Goal: Information Seeking & Learning: Learn about a topic

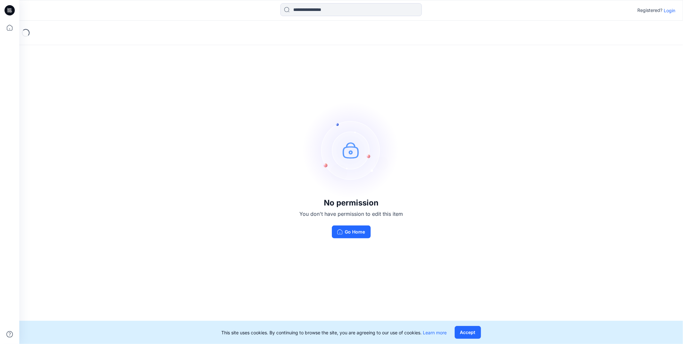
click at [671, 10] on p "Login" at bounding box center [670, 10] width 12 height 7
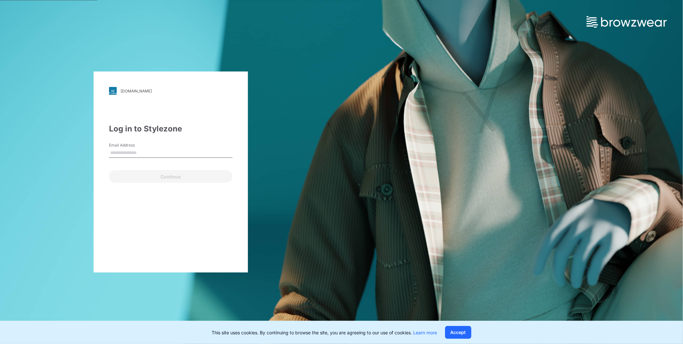
click at [124, 153] on input "Email Address" at bounding box center [171, 153] width 124 height 10
click at [412, 95] on div "walmart.stylezone.com Loading... Log in to Stylezone Email Address Email is req…" at bounding box center [341, 172] width 683 height 344
click at [310, 194] on div "walmart.stylezone.com Loading... Log in to Stylezone Email Address Email is req…" at bounding box center [171, 172] width 342 height 344
click at [139, 153] on input "Email Address" at bounding box center [171, 153] width 124 height 10
click at [320, 166] on div "walmart.stylezone.com Loading... Log in to Stylezone Email Address Email is req…" at bounding box center [171, 172] width 342 height 344
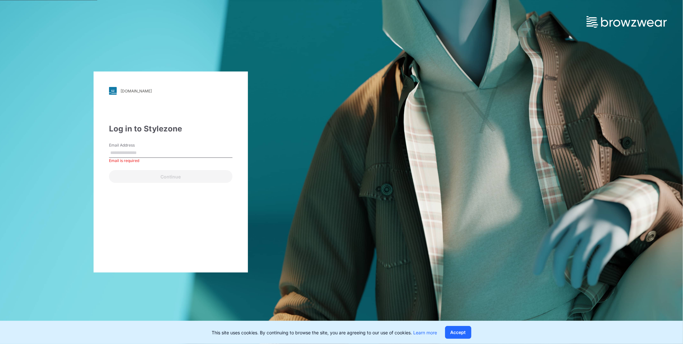
click at [274, 152] on div "walmart.stylezone.com Loading... Log in to Stylezone Email Address Email is req…" at bounding box center [171, 172] width 342 height 344
click at [138, 155] on input "Email Address" at bounding box center [171, 153] width 124 height 10
paste input "**********"
type input "**********"
click at [177, 175] on button "Continue" at bounding box center [171, 176] width 124 height 13
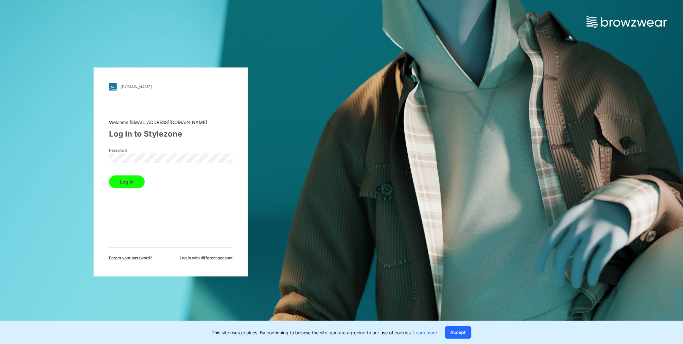
click at [134, 181] on button "Log in" at bounding box center [127, 181] width 36 height 13
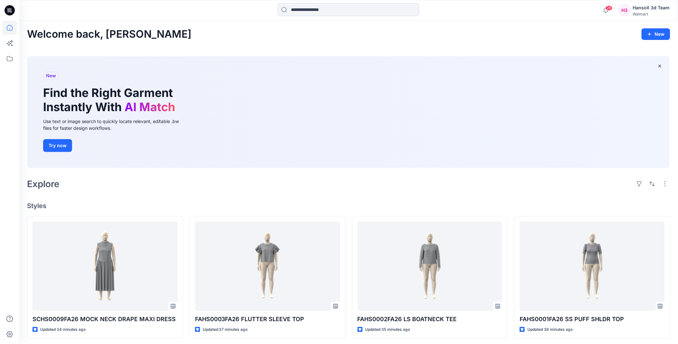
click at [8, 9] on icon at bounding box center [7, 9] width 1 height 0
click at [10, 28] on icon at bounding box center [10, 28] width 6 height 6
click at [11, 29] on icon at bounding box center [10, 28] width 14 height 14
click at [317, 10] on input at bounding box center [349, 9] width 142 height 13
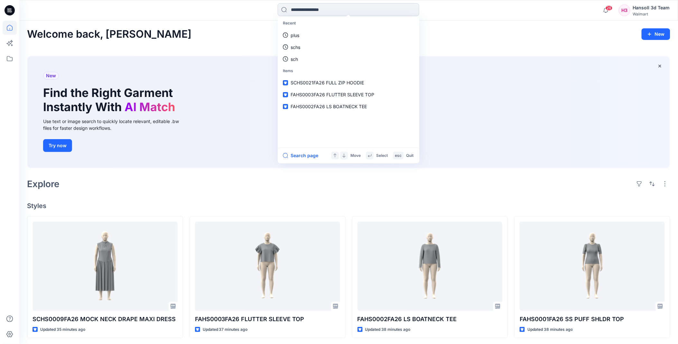
click at [309, 10] on input at bounding box center [349, 9] width 142 height 13
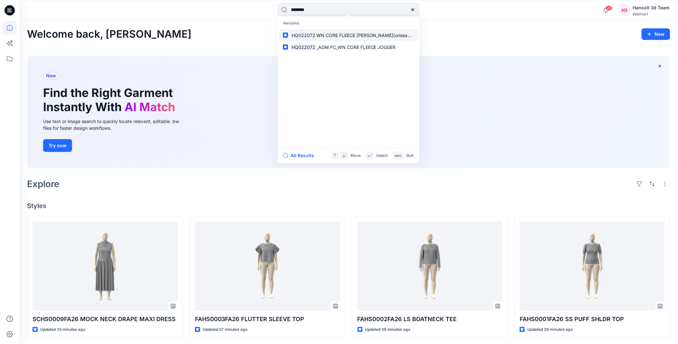
type input "********"
click at [320, 34] on span "WN CORE FLEECE JOOGER(onseam pkt)" at bounding box center [368, 34] width 105 height 5
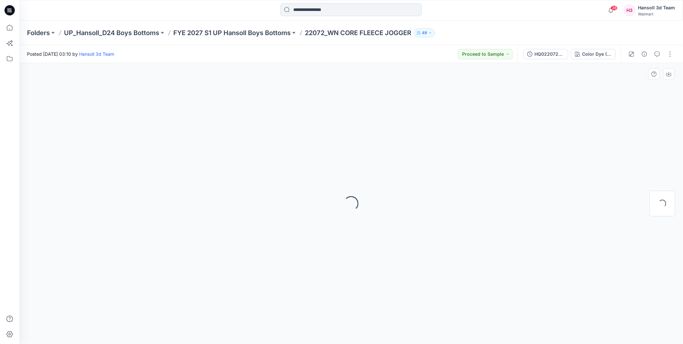
click at [584, 108] on div "Loading..." at bounding box center [351, 203] width 664 height 281
click at [415, 89] on div "Loading..." at bounding box center [351, 203] width 664 height 281
drag, startPoint x: 313, startPoint y: 32, endPoint x: 308, endPoint y: 31, distance: 5.7
click at [308, 31] on p "22072_WN CORE FLEECE JOGGER" at bounding box center [358, 32] width 107 height 9
drag, startPoint x: 308, startPoint y: 31, endPoint x: 357, endPoint y: 31, distance: 49.6
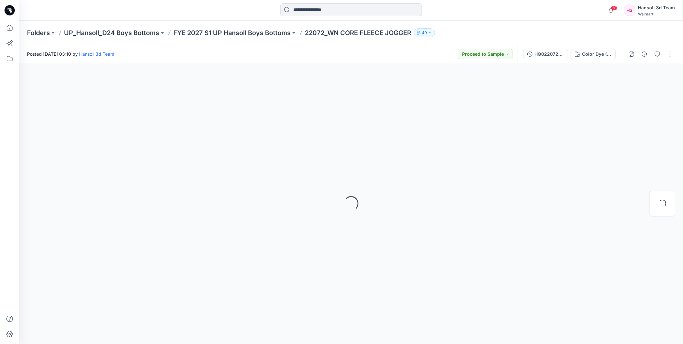
click at [357, 31] on p "22072_WN CORE FLEECE JOGGER" at bounding box center [358, 32] width 107 height 9
click at [335, 7] on input at bounding box center [352, 9] width 142 height 13
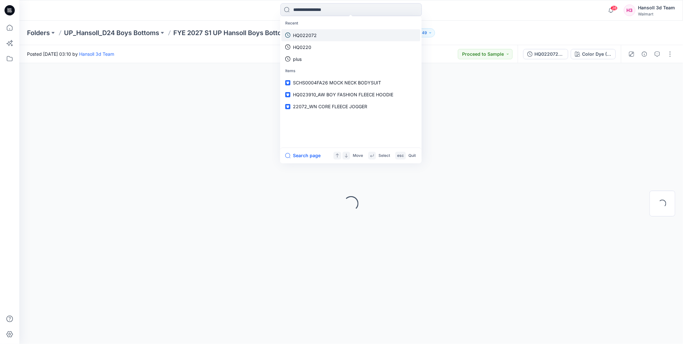
click at [310, 35] on p "HQ022072" at bounding box center [305, 35] width 24 height 7
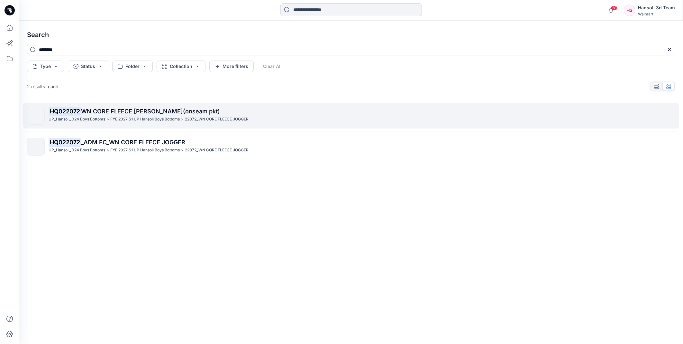
click at [142, 111] on span "WN CORE FLEECE JOOGER(onseam pkt)" at bounding box center [150, 111] width 139 height 7
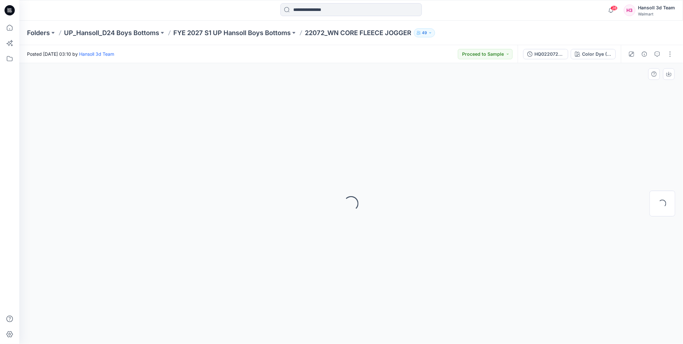
click at [403, 155] on div "Loading..." at bounding box center [351, 203] width 664 height 281
drag, startPoint x: 459, startPoint y: 146, endPoint x: 337, endPoint y: 150, distance: 122.7
click at [459, 147] on div "Loading..." at bounding box center [351, 203] width 664 height 281
drag, startPoint x: 336, startPoint y: 150, endPoint x: 371, endPoint y: 139, distance: 36.8
click at [336, 150] on div "Loading..." at bounding box center [351, 203] width 664 height 281
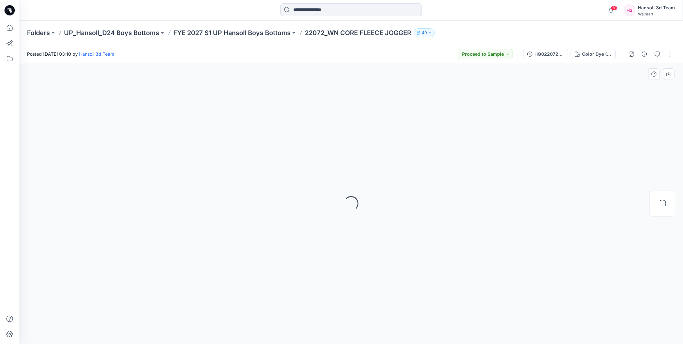
drag, startPoint x: 439, startPoint y: 134, endPoint x: 430, endPoint y: 138, distance: 9.5
click at [439, 136] on div "Loading..." at bounding box center [351, 203] width 664 height 281
click at [388, 152] on div "Loading..." at bounding box center [351, 203] width 664 height 281
drag, startPoint x: 308, startPoint y: 32, endPoint x: 305, endPoint y: 32, distance: 3.7
click at [305, 32] on div "Folders UP_Hansoll_D24 Boys Bottoms FYE 2027 S1 UP Hansoll Boys Bottoms 22072_W…" at bounding box center [326, 32] width 598 height 9
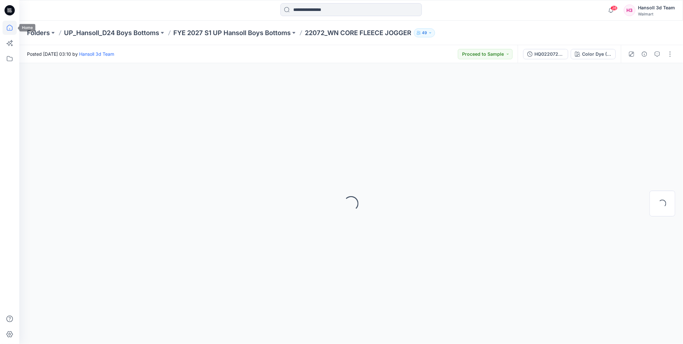
click at [8, 30] on icon at bounding box center [10, 28] width 14 height 14
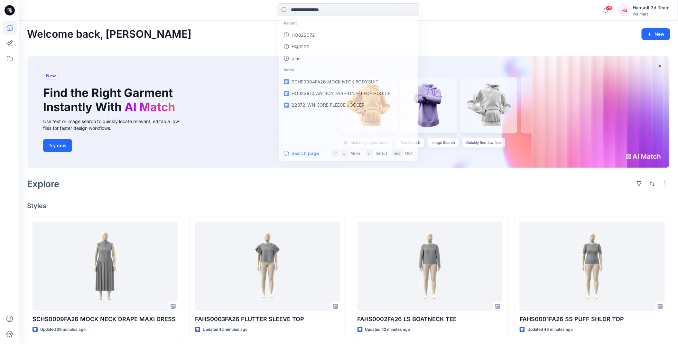
click at [321, 14] on input at bounding box center [349, 9] width 142 height 13
click at [210, 34] on div "Welcome back, Hansoll New" at bounding box center [348, 34] width 643 height 12
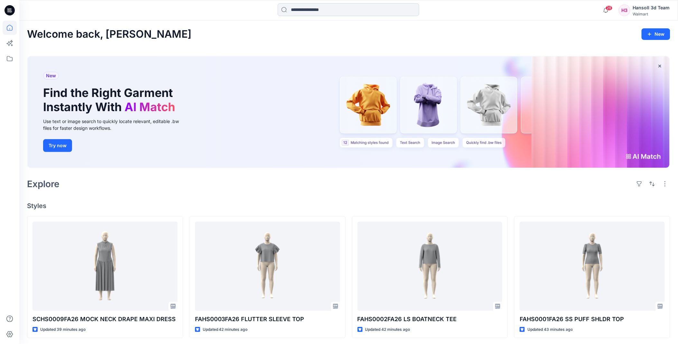
click at [314, 6] on input at bounding box center [349, 9] width 142 height 13
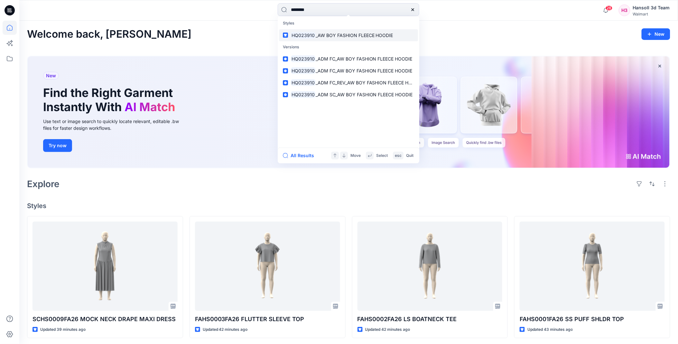
type input "********"
click at [326, 36] on span "_AW BOY FASHION FLEECE HOODIE" at bounding box center [355, 34] width 78 height 5
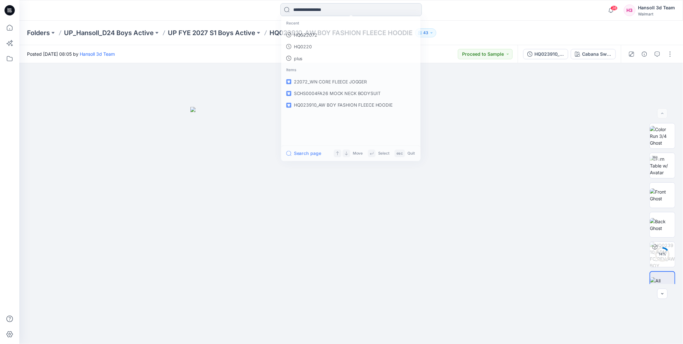
click at [331, 11] on input at bounding box center [352, 9] width 142 height 13
click at [305, 59] on p "HQ022072" at bounding box center [305, 59] width 24 height 7
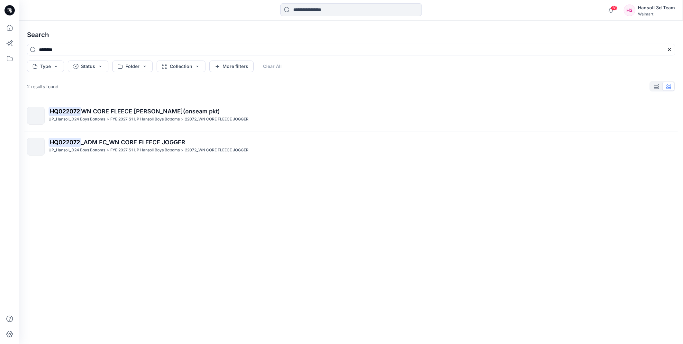
click at [284, 95] on div "2 results found HQ022072 WN CORE FLEECE JOOGER(onseam pkt) UP_Hansoll_D24 Boys …" at bounding box center [351, 201] width 659 height 243
click at [54, 65] on button "Type" at bounding box center [45, 66] width 37 height 12
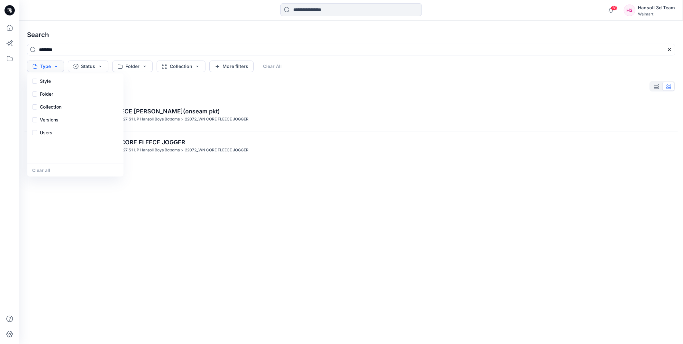
click at [54, 65] on button "Type" at bounding box center [45, 66] width 37 height 12
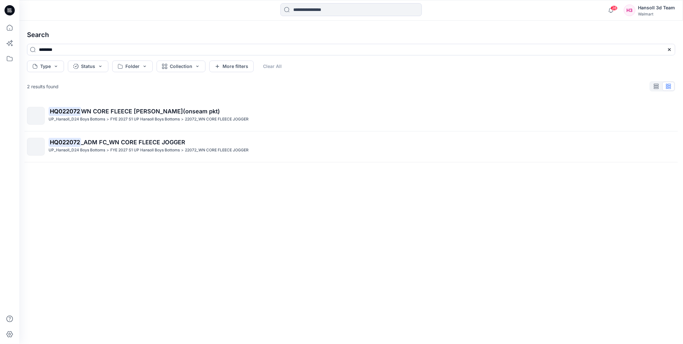
click at [281, 118] on div "UP_Hansoll_D24 Boys Bottoms > FYE 2027 S1 UP Hansoll Boys Bottoms > 22072_WN CO…" at bounding box center [362, 119] width 627 height 7
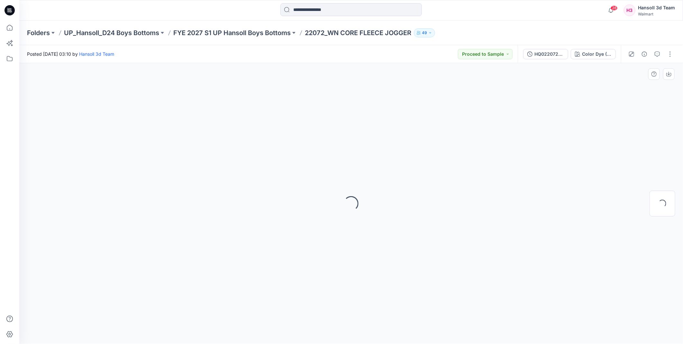
click at [502, 127] on div "Loading..." at bounding box center [351, 203] width 664 height 281
click at [353, 13] on input at bounding box center [352, 9] width 142 height 13
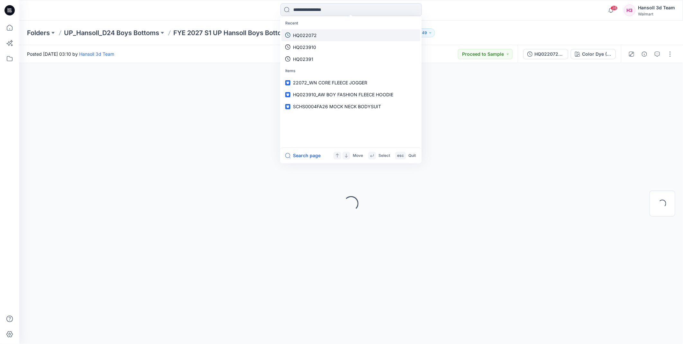
click at [323, 34] on link "HQ022072" at bounding box center [351, 35] width 139 height 12
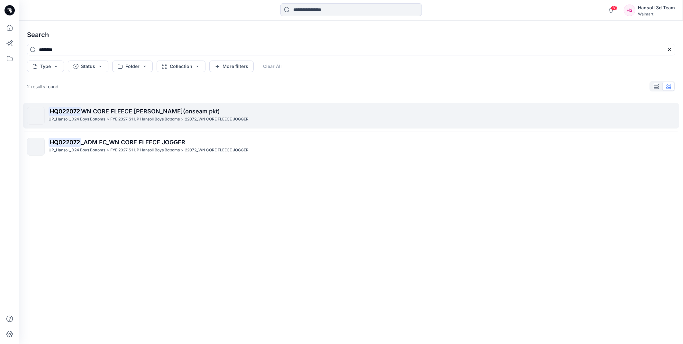
click at [239, 113] on p "HQ022072 WN CORE FLEECE JOOGER(onseam pkt)" at bounding box center [362, 111] width 627 height 9
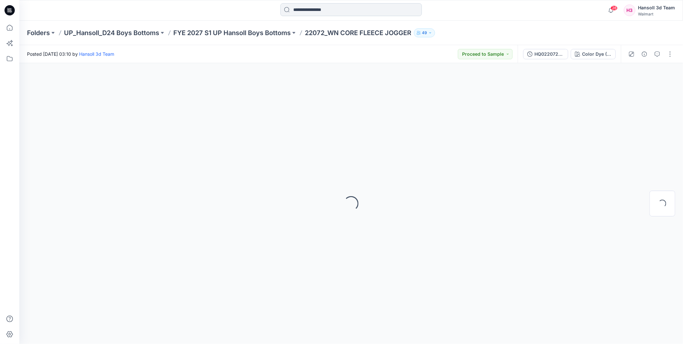
click at [341, 13] on input at bounding box center [352, 9] width 142 height 13
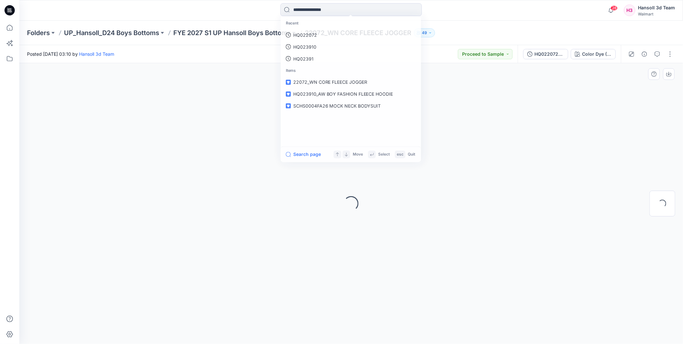
click at [500, 143] on div "Loading..." at bounding box center [351, 203] width 664 height 281
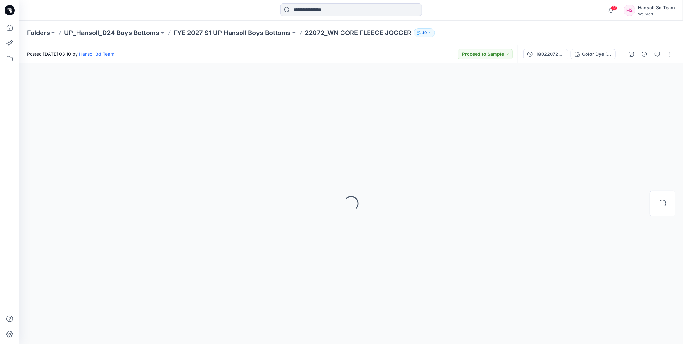
click at [405, 32] on p "22072_WN CORE FLEECE JOGGER" at bounding box center [358, 32] width 107 height 9
click at [412, 32] on p "22072_WN CORE FLEECE JOGGER" at bounding box center [358, 32] width 107 height 9
click at [457, 136] on div "Loading..." at bounding box center [351, 203] width 664 height 281
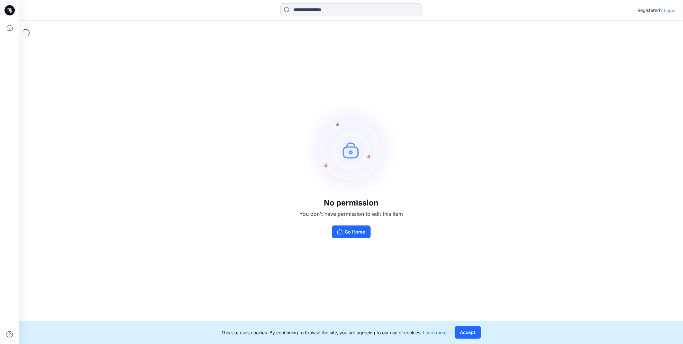
click at [504, 200] on div "No permission You don't have permission to edit this item Go Home" at bounding box center [351, 170] width 664 height 299
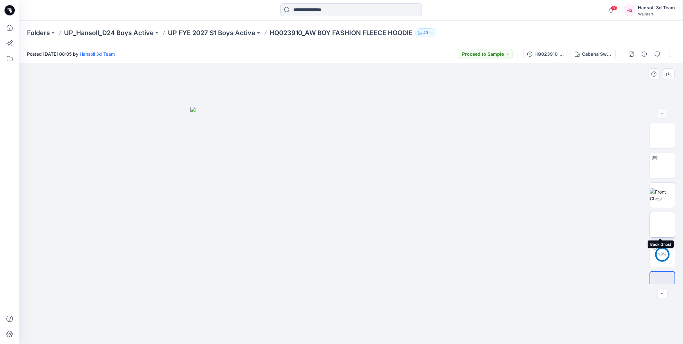
click at [663, 225] on img at bounding box center [663, 225] width 0 height 0
click at [663, 136] on img at bounding box center [663, 136] width 0 height 0
click at [663, 280] on img at bounding box center [662, 284] width 25 height 14
click at [319, 33] on p "22072_WN CORE FLEECE JOGGER" at bounding box center [358, 32] width 107 height 9
drag, startPoint x: 311, startPoint y: 33, endPoint x: 307, endPoint y: 32, distance: 3.9
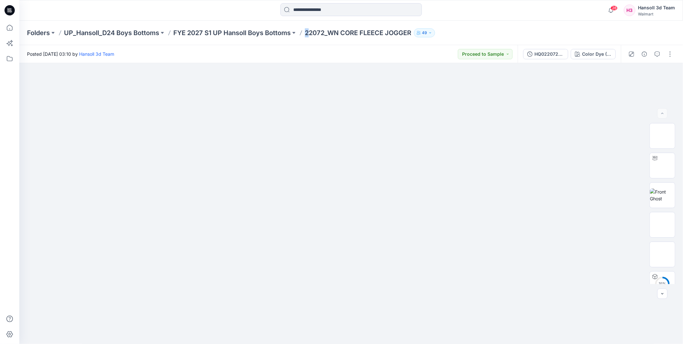
click at [307, 32] on p "22072_WN CORE FLEECE JOGGER" at bounding box center [358, 32] width 107 height 9
click at [309, 31] on p "22072_WN CORE FLEECE JOGGER" at bounding box center [358, 32] width 107 height 9
click at [663, 192] on img at bounding box center [662, 195] width 25 height 14
click at [657, 164] on img at bounding box center [662, 165] width 25 height 20
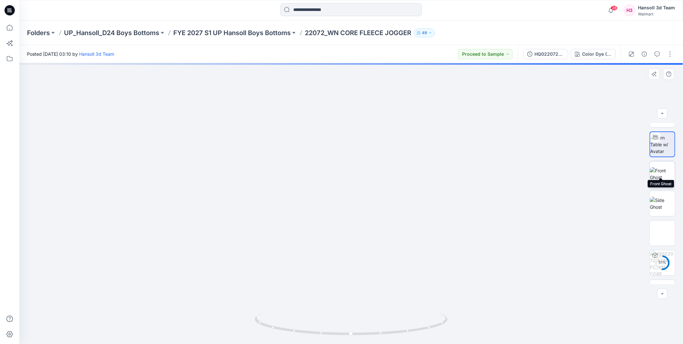
scroll to position [42, 0]
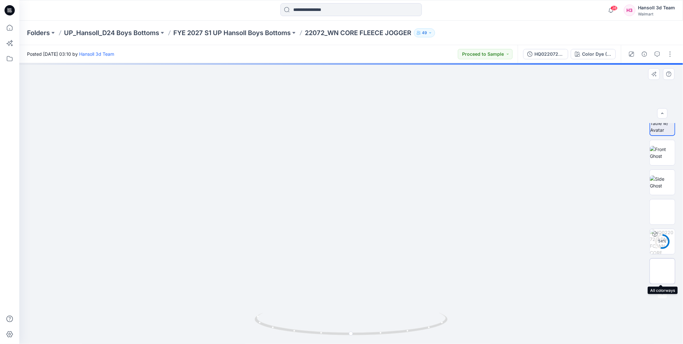
click at [663, 271] on img at bounding box center [663, 271] width 0 height 0
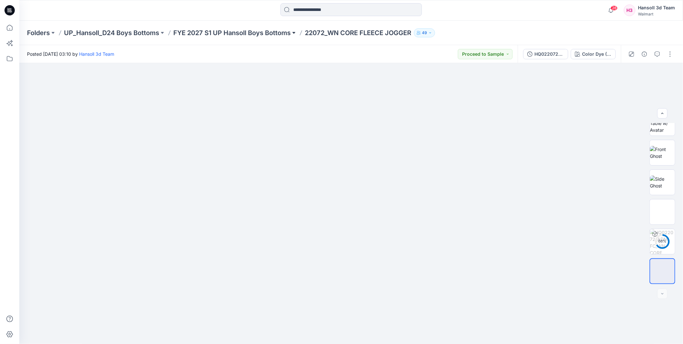
click at [295, 33] on button at bounding box center [294, 32] width 6 height 9
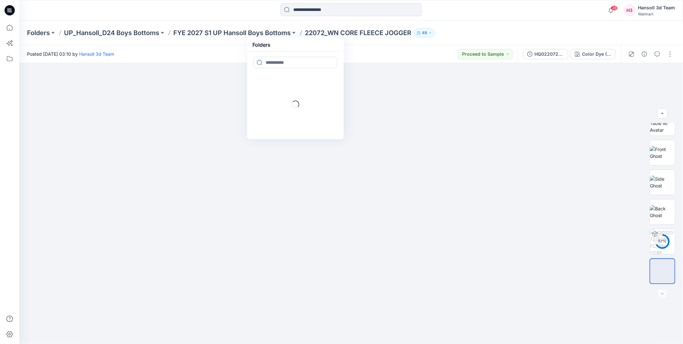
click at [318, 31] on p "22072_WN CORE FLEECE JOGGER" at bounding box center [358, 32] width 107 height 9
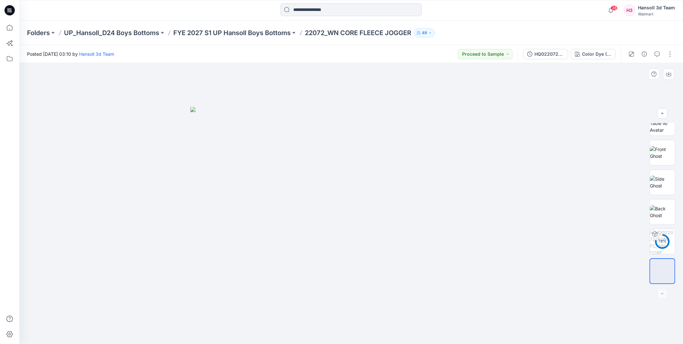
click at [562, 126] on div at bounding box center [351, 203] width 664 height 281
click at [145, 33] on p "UP_Hansoll_D24 Boys Bottoms" at bounding box center [111, 32] width 95 height 9
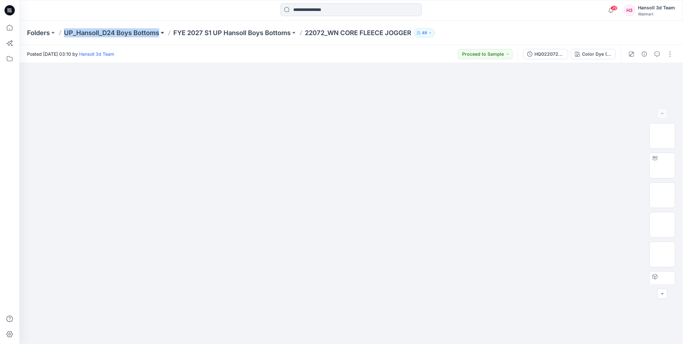
drag, startPoint x: 62, startPoint y: 31, endPoint x: 162, endPoint y: 35, distance: 99.2
click at [162, 35] on div "Folders UP_Hansoll_D24 Boys Bottoms FYE 2027 S1 UP Hansoll Boys Bottoms 22072_W…" at bounding box center [326, 32] width 598 height 9
copy div "UP_Hansoll_D24 Boys Bottoms"
click at [191, 37] on div "Folders UP_Hansoll_D24 Boys Bottoms FYE 2027 S1 UP Hansoll Boys Bottoms 22072_W…" at bounding box center [351, 33] width 664 height 24
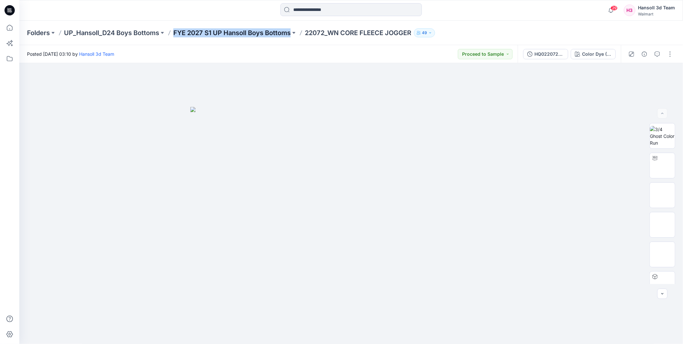
drag, startPoint x: 172, startPoint y: 34, endPoint x: 291, endPoint y: 33, distance: 119.1
click at [291, 33] on div "Folders UP_Hansoll_D24 Boys Bottoms FYE 2027 S1 UP Hansoll Boys Bottoms 22072_W…" at bounding box center [326, 32] width 598 height 9
copy p "FYE 2027 S1 UP Hansoll Boys Bottoms"
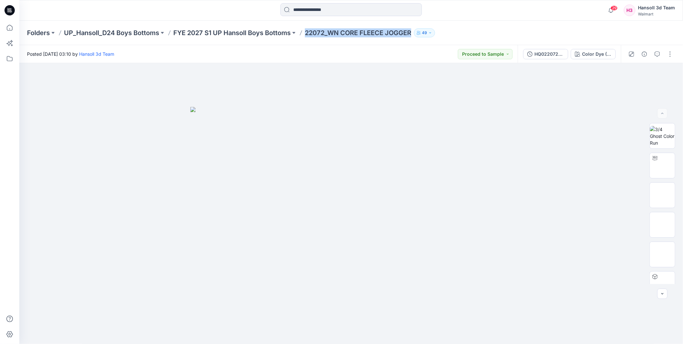
drag, startPoint x: 305, startPoint y: 32, endPoint x: 413, endPoint y: 33, distance: 108.4
click at [413, 33] on div "Folders UP_Hansoll_D24 Boys Bottoms FYE 2027 S1 UP Hansoll Boys Bottoms 22072_W…" at bounding box center [326, 32] width 598 height 9
copy p "22072_WN CORE FLEECE JOGGER"
click at [340, 45] on div "Posted Wednesday, June 04, 2025 03:10 by Hansoll 3d Team Proceed to Sample" at bounding box center [268, 54] width 499 height 18
click at [525, 185] on div at bounding box center [351, 203] width 664 height 281
